Goal: Find specific page/section: Find specific page/section

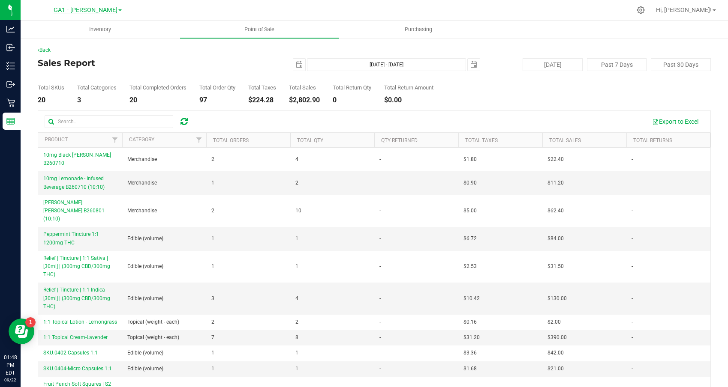
click at [87, 11] on span "GA1 - [PERSON_NAME]" at bounding box center [86, 10] width 64 height 8
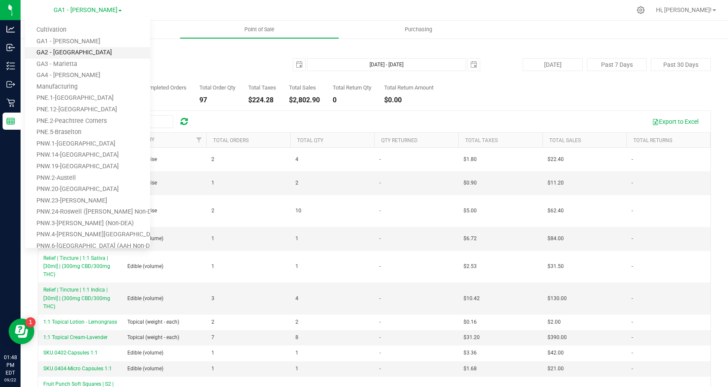
click at [64, 50] on link "GA2 - [GEOGRAPHIC_DATA]" at bounding box center [87, 53] width 125 height 12
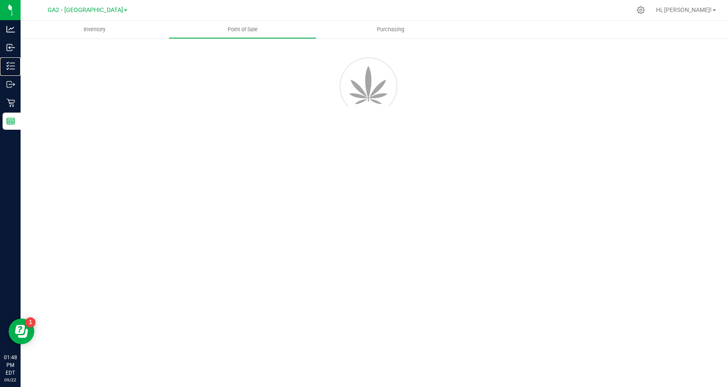
click at [0, 0] on p "Inventory" at bounding box center [0, 0] width 0 height 0
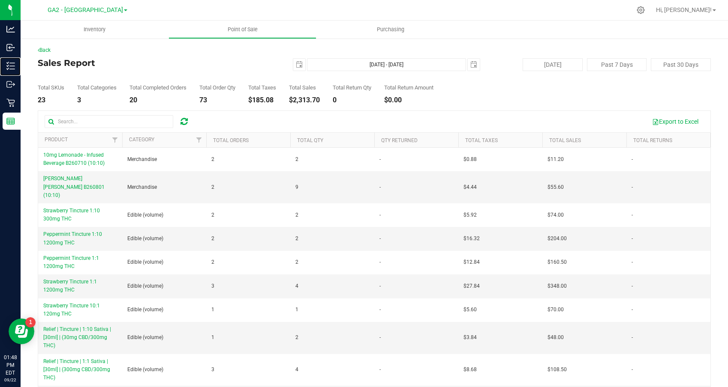
click at [0, 0] on p "Inventory" at bounding box center [0, 0] width 0 height 0
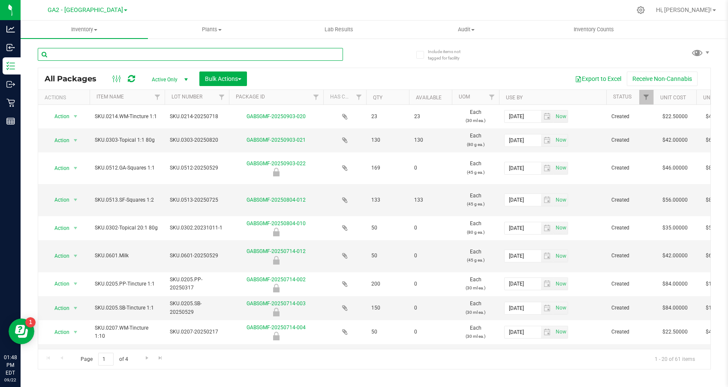
click at [93, 57] on input "text" at bounding box center [190, 54] width 305 height 13
click at [86, 28] on span "Inventory" at bounding box center [84, 30] width 127 height 8
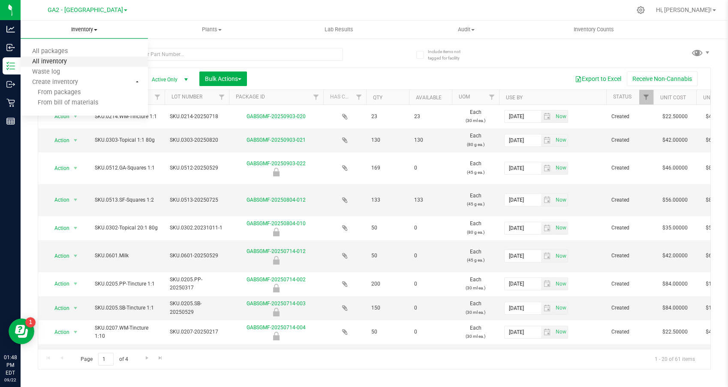
click at [71, 63] on span "All inventory" at bounding box center [50, 61] width 58 height 7
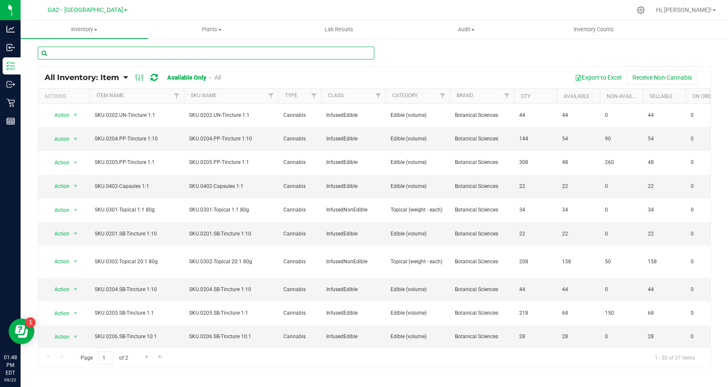
click at [81, 56] on input "text" at bounding box center [206, 53] width 336 height 13
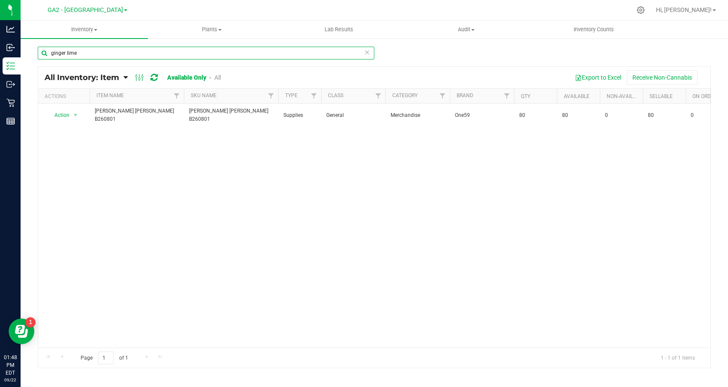
click at [93, 55] on input "ginger lime" at bounding box center [206, 53] width 336 height 13
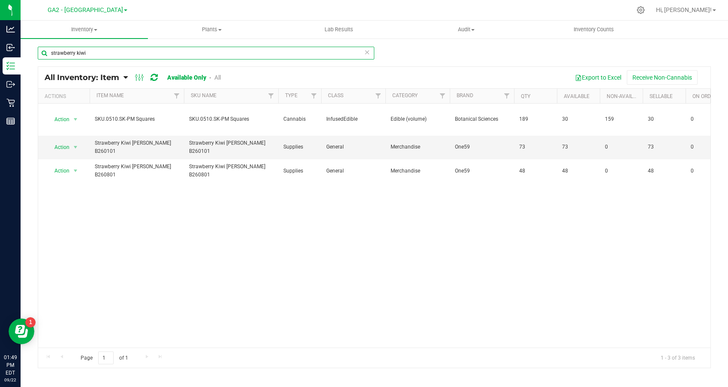
click at [97, 53] on input "strawberry kiwi" at bounding box center [206, 53] width 336 height 13
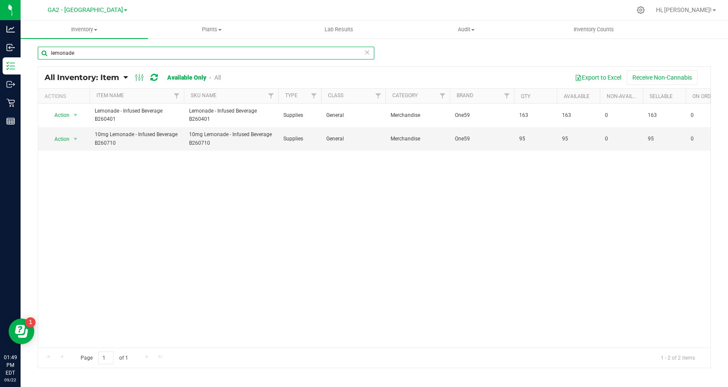
click at [90, 52] on input "lemonade" at bounding box center [206, 53] width 336 height 13
type input "black cherry"
click at [94, 9] on span "GA2 - [GEOGRAPHIC_DATA]" at bounding box center [85, 10] width 75 height 8
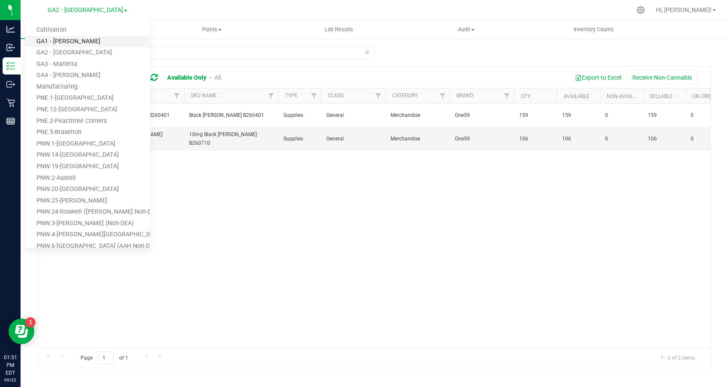
click at [78, 39] on link "GA1 - [PERSON_NAME]" at bounding box center [87, 42] width 125 height 12
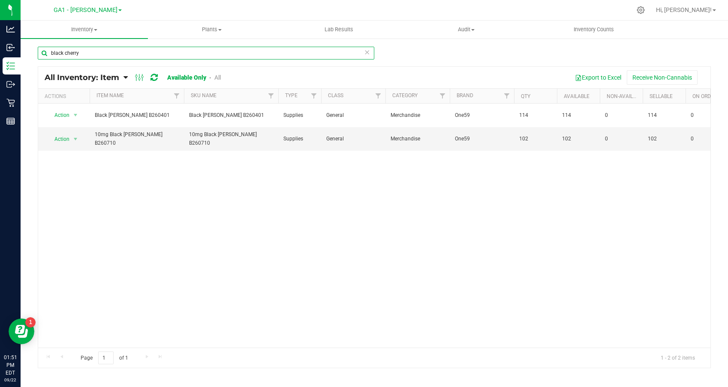
click at [84, 52] on input "black cherry" at bounding box center [206, 53] width 336 height 13
click at [106, 51] on input "lemonade" at bounding box center [206, 53] width 336 height 13
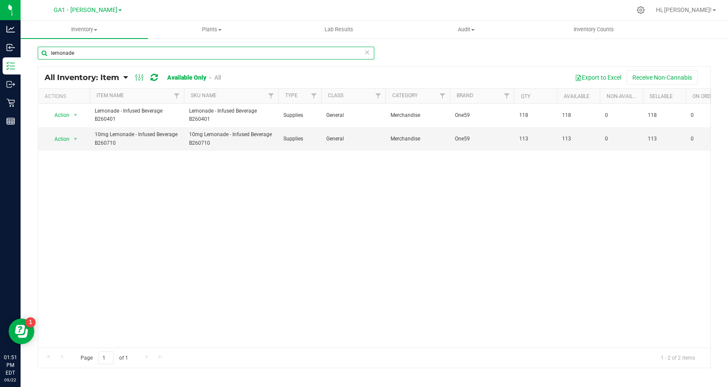
click at [106, 51] on input "lemonade" at bounding box center [206, 53] width 336 height 13
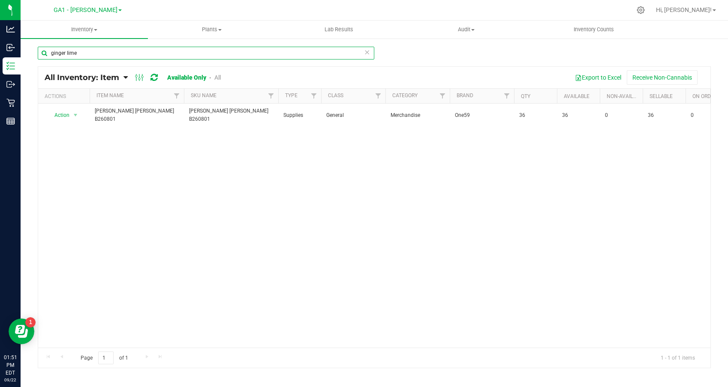
click at [103, 53] on input "ginger lime" at bounding box center [206, 53] width 336 height 13
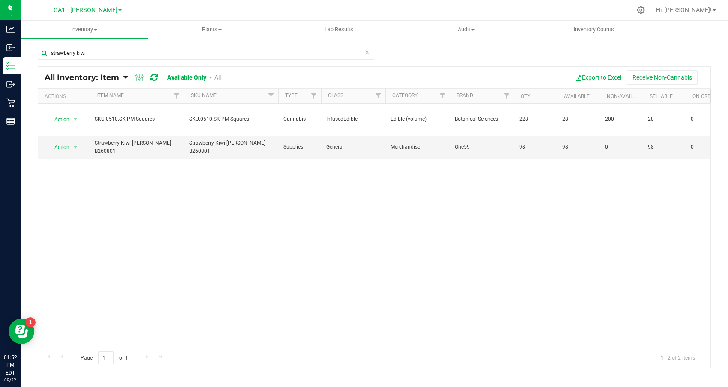
click at [347, 228] on div "Action Action Global inventory View packages SKU.0510.SK-PM Squares SKU.0510.SK…" at bounding box center [374, 226] width 672 height 244
click at [102, 54] on input "strawberry kiwi" at bounding box center [206, 53] width 336 height 13
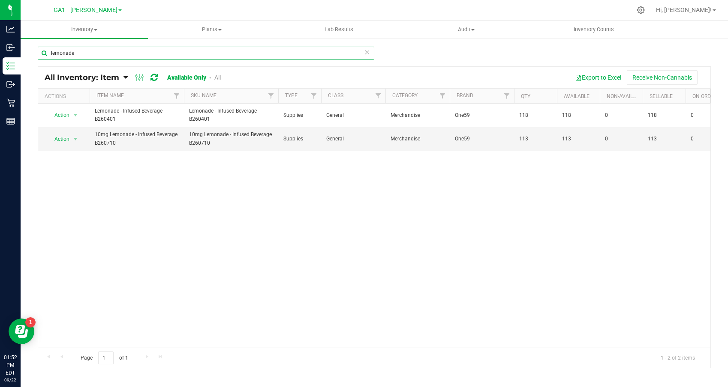
click at [93, 51] on input "lemonade" at bounding box center [206, 53] width 336 height 13
type input "black cherry"
click at [90, 11] on span "GA1 - [PERSON_NAME]" at bounding box center [86, 10] width 64 height 8
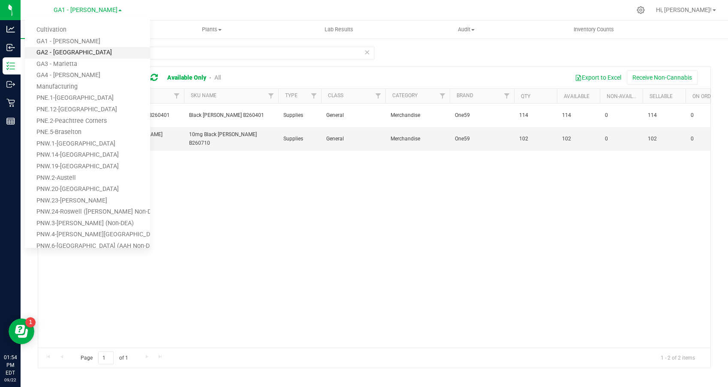
click at [69, 54] on link "GA2 - [GEOGRAPHIC_DATA]" at bounding box center [87, 53] width 125 height 12
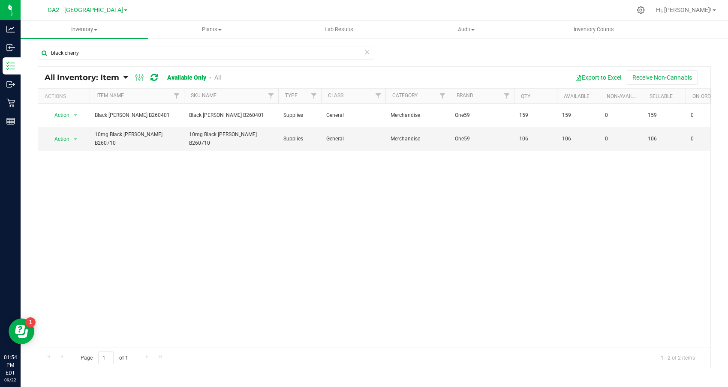
click at [87, 10] on span "GA2 - [GEOGRAPHIC_DATA]" at bounding box center [85, 10] width 75 height 8
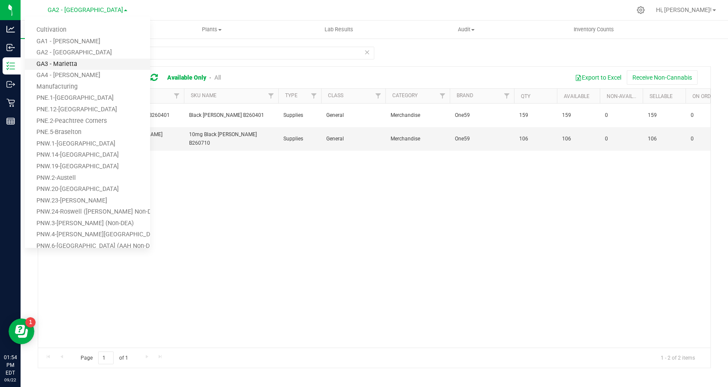
click at [69, 63] on link "GA3 - Marietta" at bounding box center [87, 65] width 125 height 12
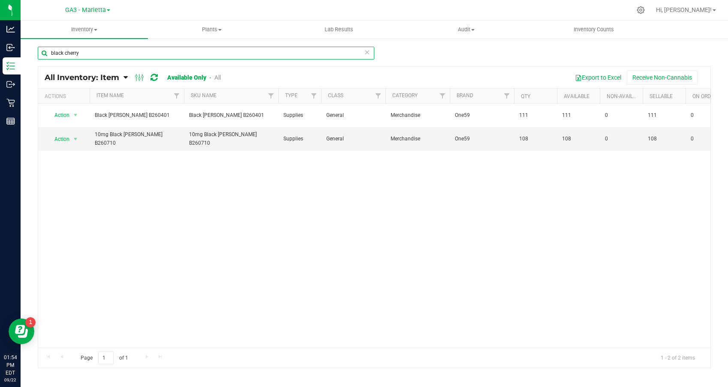
click at [101, 54] on input "black cherry" at bounding box center [206, 53] width 336 height 13
click at [99, 51] on input "lemonade" at bounding box center [206, 53] width 336 height 13
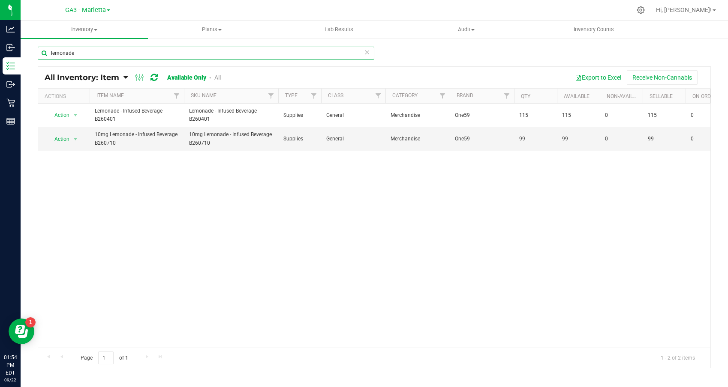
click at [99, 51] on input "lemonade" at bounding box center [206, 53] width 336 height 13
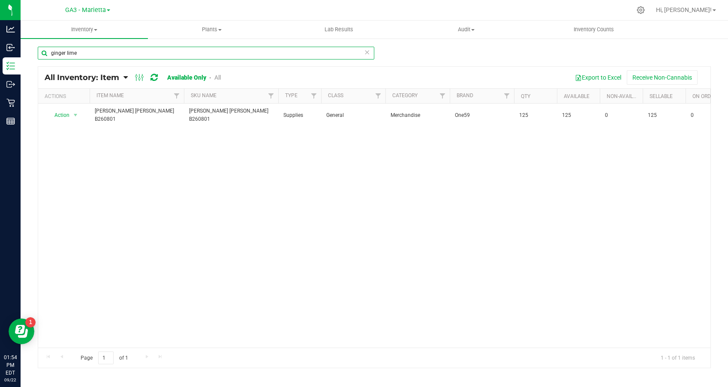
click at [85, 56] on input "ginger lime" at bounding box center [206, 53] width 336 height 13
type input "strawberry kiwi"
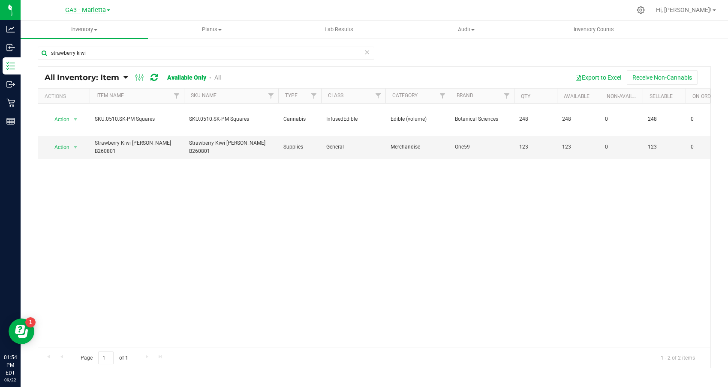
click at [92, 13] on span "GA3 - Marietta" at bounding box center [85, 10] width 41 height 8
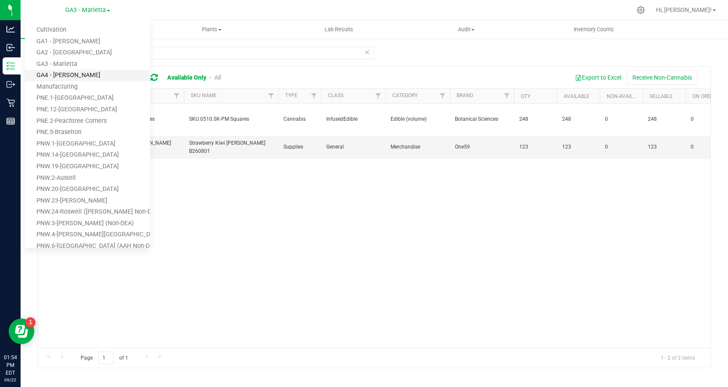
click at [68, 75] on link "GA4 - [PERSON_NAME]" at bounding box center [87, 76] width 125 height 12
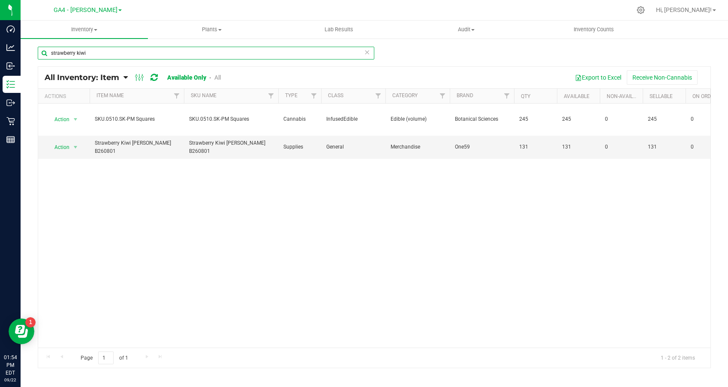
click at [99, 54] on input "strawberry kiwi" at bounding box center [206, 53] width 336 height 13
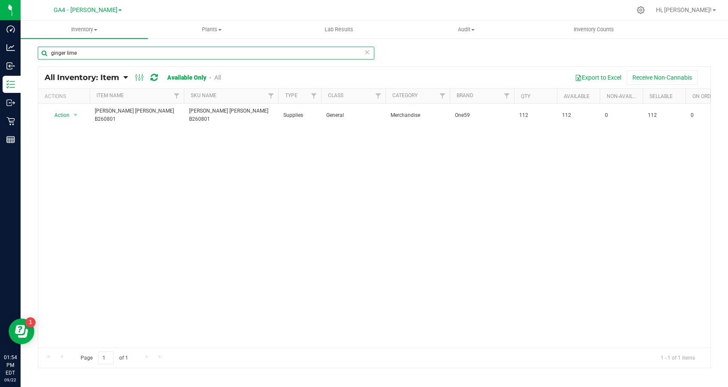
click at [109, 55] on input "ginger lime" at bounding box center [206, 53] width 336 height 13
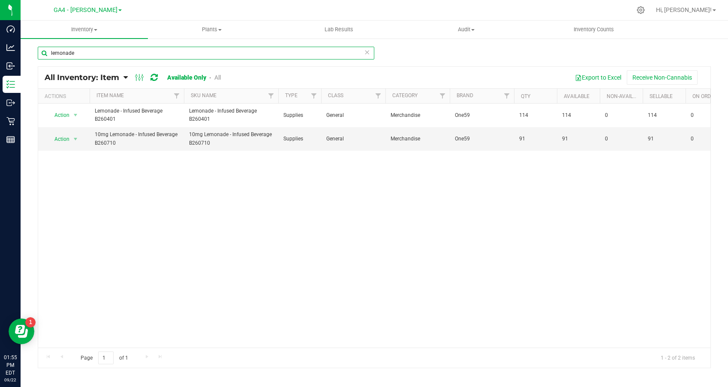
click at [109, 55] on input "lemonade" at bounding box center [206, 53] width 336 height 13
type input "black cherry"
